Goal: Task Accomplishment & Management: Manage account settings

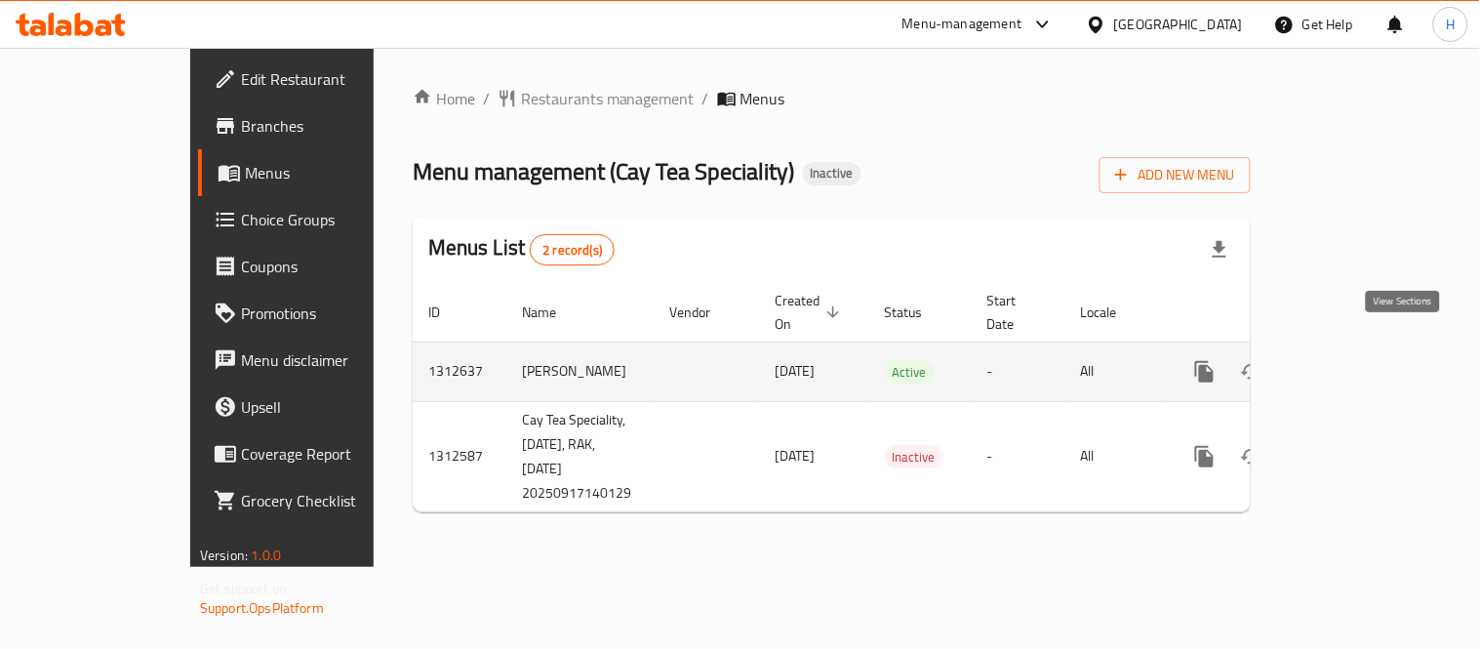
click at [1357, 360] on icon "enhanced table" at bounding box center [1345, 371] width 23 height 23
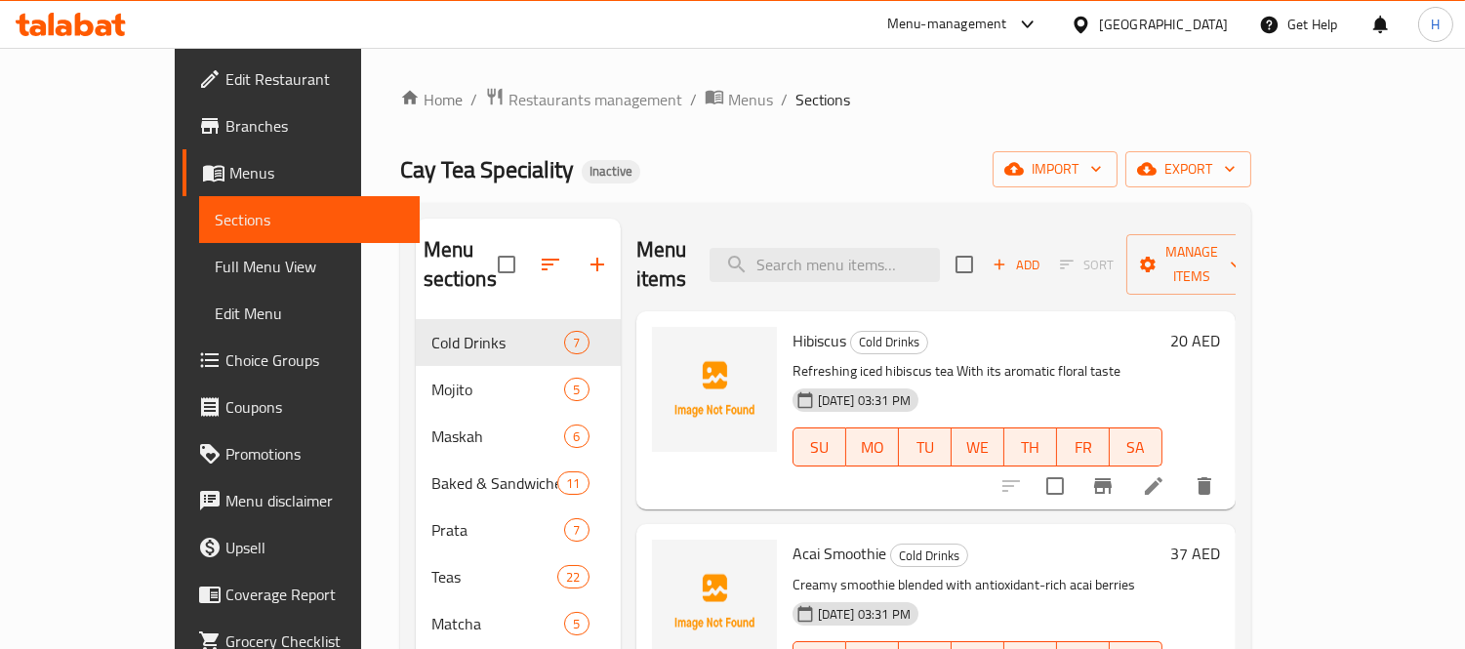
click at [953, 173] on div "Cay Tea Speciality Inactive import export" at bounding box center [825, 169] width 851 height 36
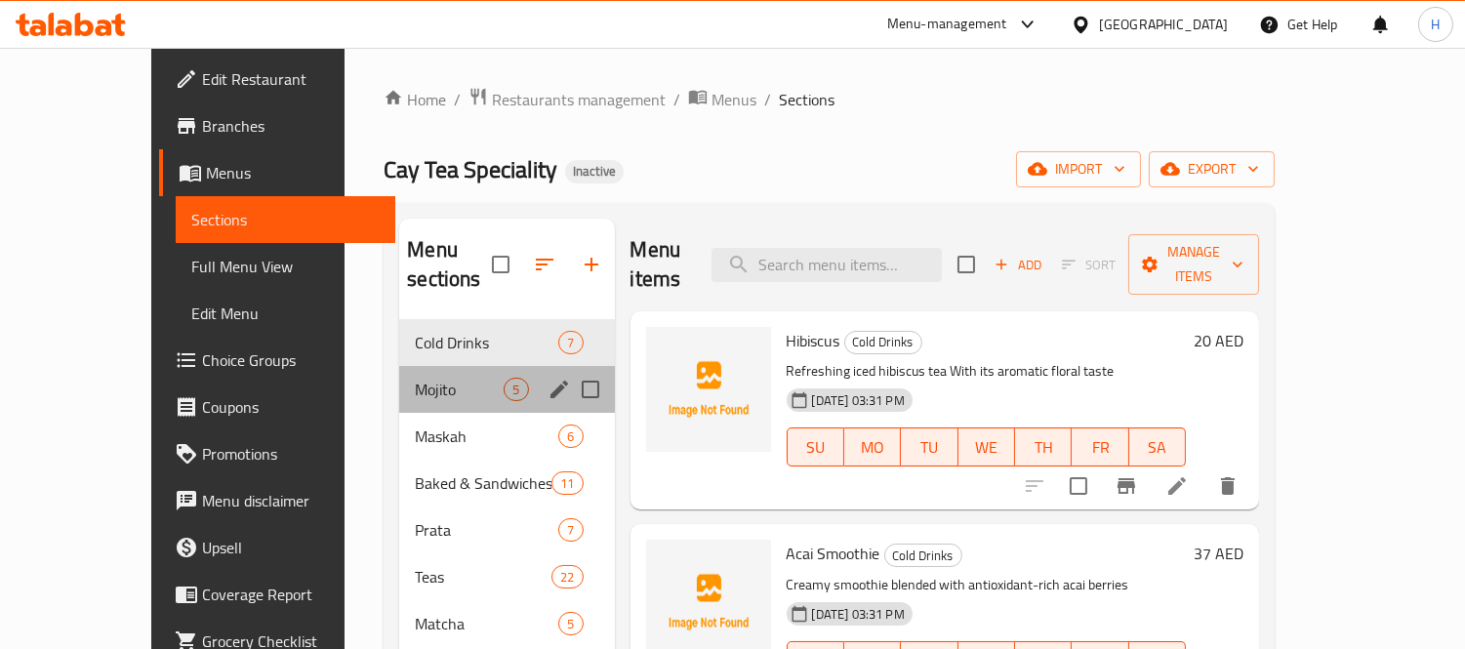
click at [399, 375] on div "Mojito 5" at bounding box center [506, 389] width 215 height 47
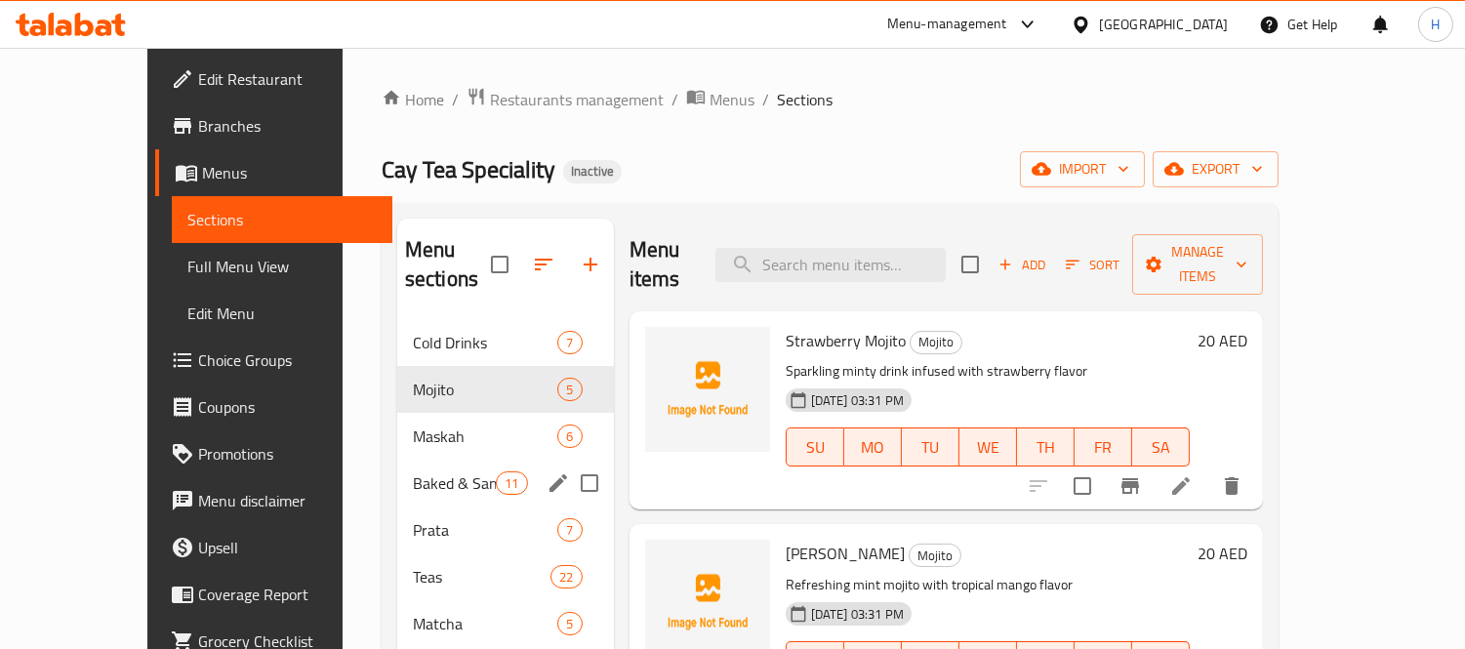
click at [413, 471] on span "Baked & Sandwiches" at bounding box center [454, 482] width 83 height 23
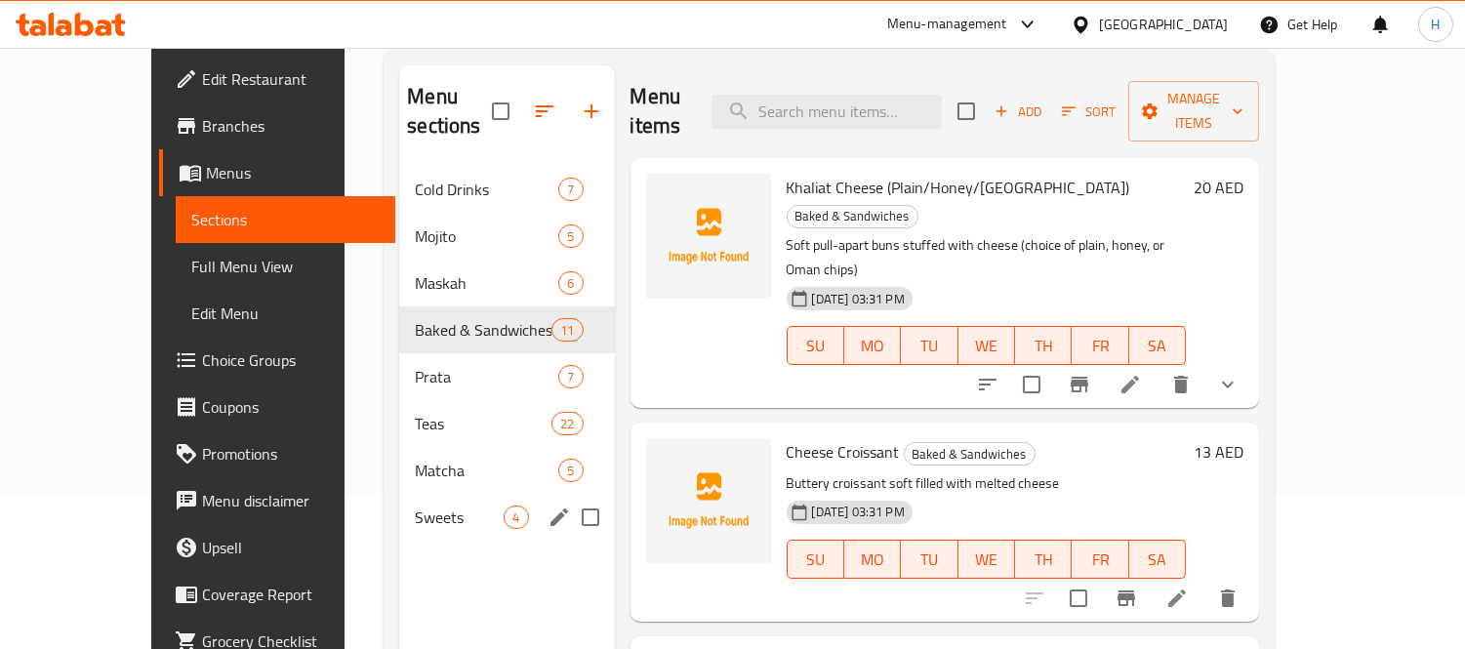
scroll to position [273, 0]
